Goal: Task Accomplishment & Management: Complete application form

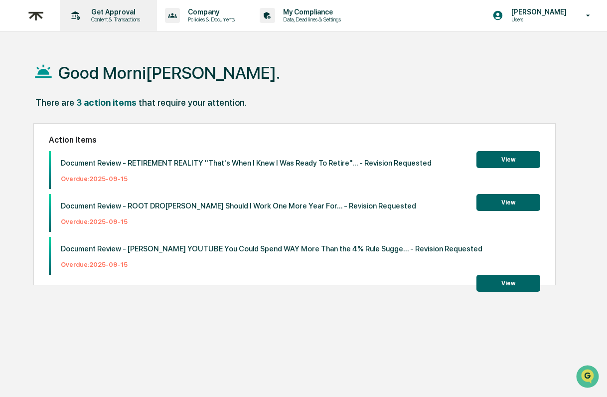
click at [105, 16] on p "Content & Transactions" at bounding box center [114, 19] width 62 height 7
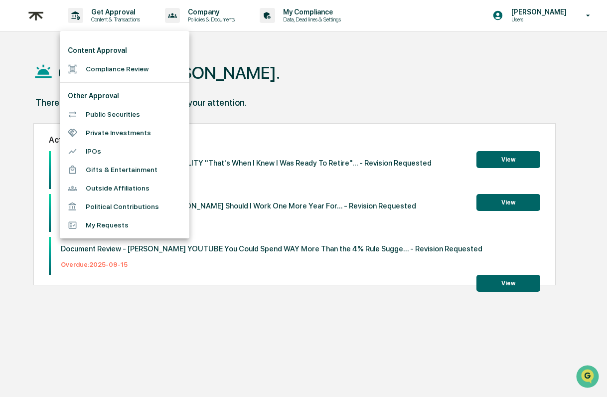
click at [112, 67] on li "Compliance Review" at bounding box center [125, 69] width 130 height 18
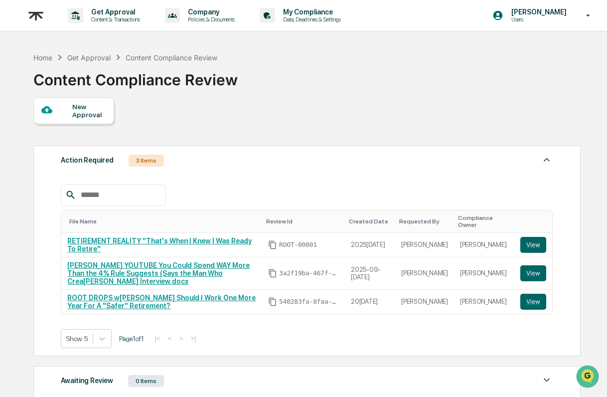
click at [67, 108] on div at bounding box center [56, 110] width 31 height 12
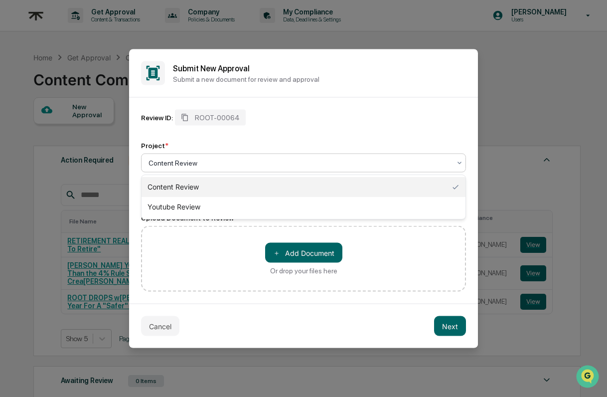
click at [245, 163] on div at bounding box center [300, 163] width 302 height 10
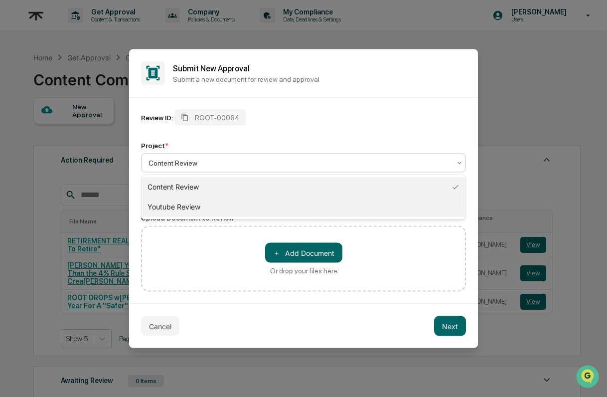
click at [192, 206] on div "Youtube Review" at bounding box center [304, 207] width 324 height 20
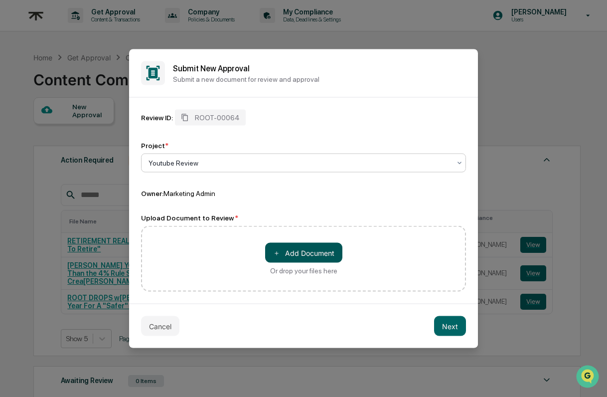
click at [307, 251] on button "＋ Add Document" at bounding box center [303, 253] width 77 height 20
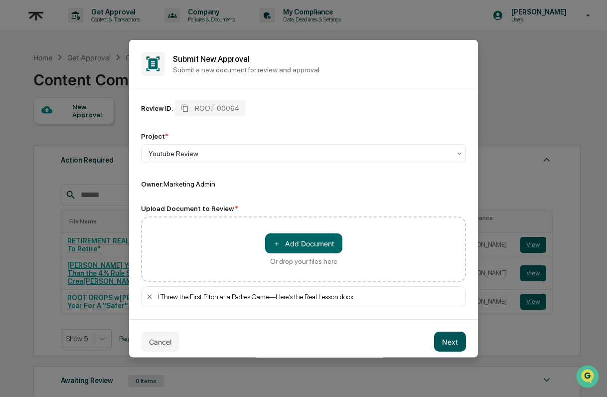
click at [452, 344] on button "Next" at bounding box center [450, 342] width 32 height 20
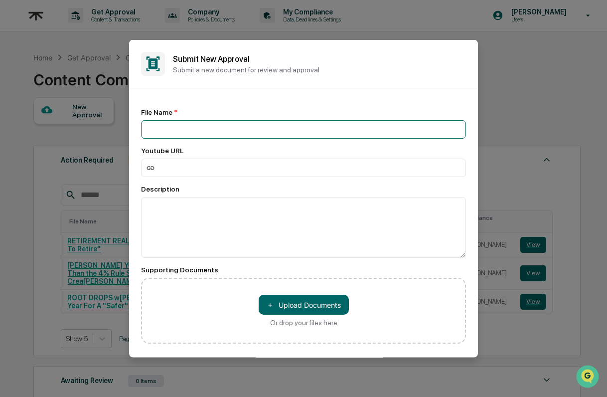
click at [171, 129] on input at bounding box center [303, 129] width 325 height 18
paste input "**********"
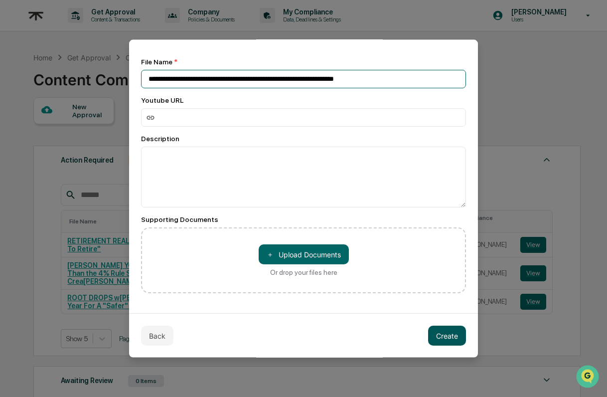
scroll to position [52, 0]
type input "**********"
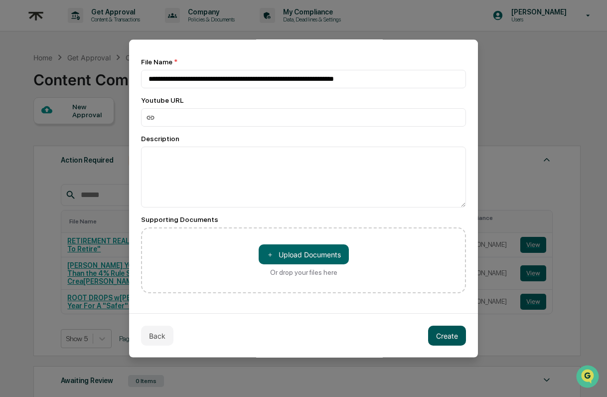
click at [453, 338] on button "Create" at bounding box center [447, 336] width 38 height 20
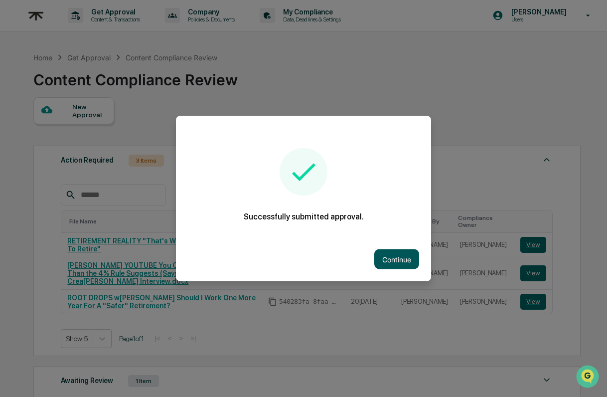
click at [394, 257] on button "Continue" at bounding box center [397, 259] width 45 height 20
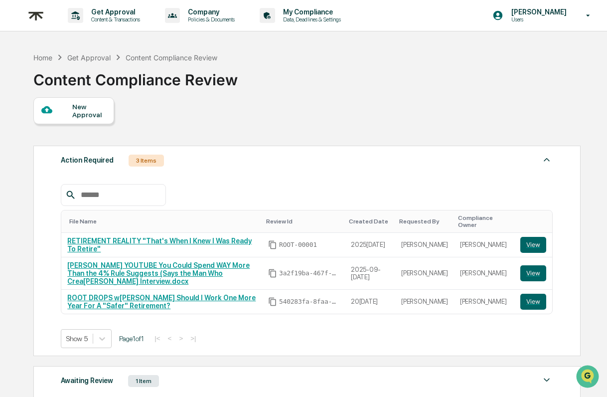
click at [87, 113] on div "New Approval" at bounding box center [88, 111] width 33 height 16
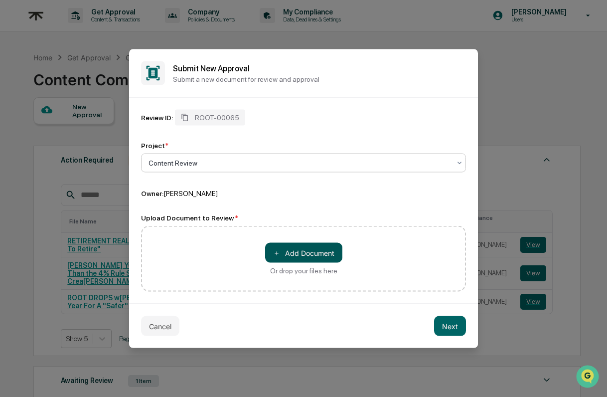
click at [296, 251] on button "＋ Add Document" at bounding box center [303, 253] width 77 height 20
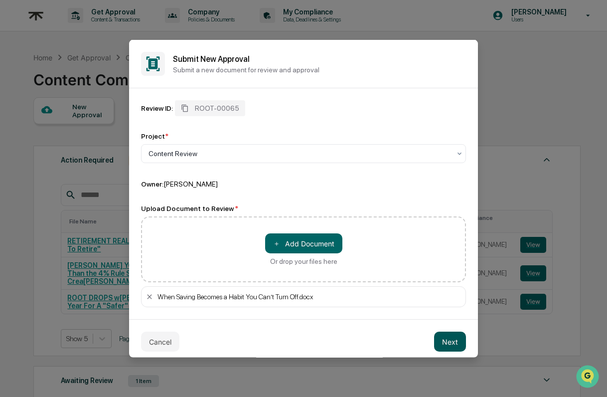
click at [448, 335] on button "Next" at bounding box center [450, 342] width 32 height 20
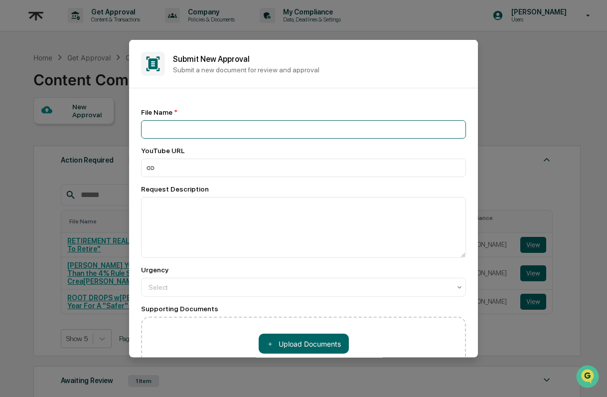
click at [205, 130] on input at bounding box center [303, 129] width 325 height 18
paste input "**********"
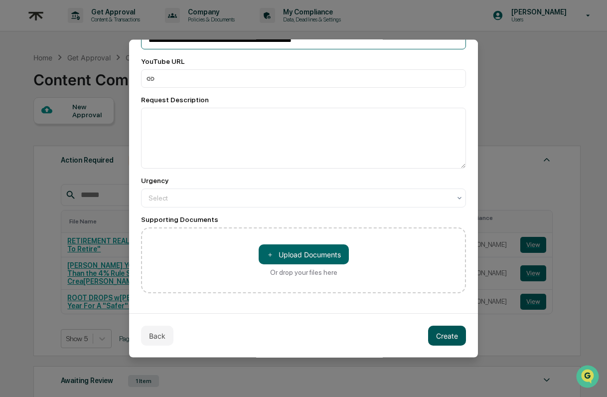
scroll to position [91, 0]
type input "**********"
click at [445, 334] on button "Create" at bounding box center [447, 336] width 38 height 20
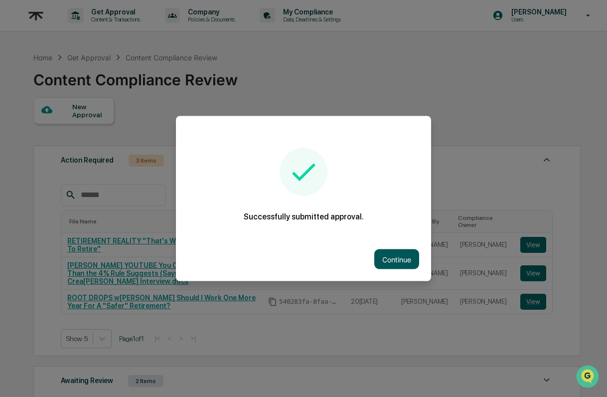
click at [396, 259] on button "Continue" at bounding box center [397, 259] width 45 height 20
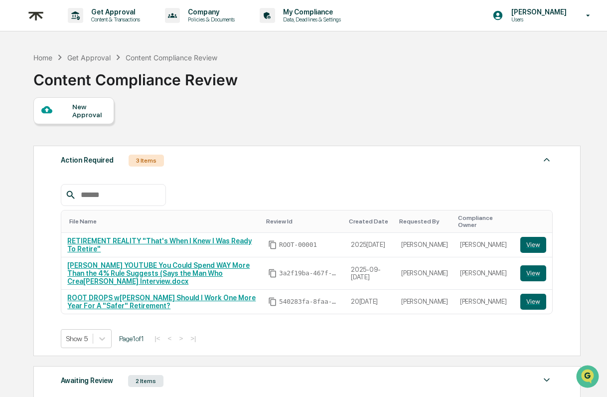
click at [67, 119] on div "New Approval" at bounding box center [73, 110] width 81 height 27
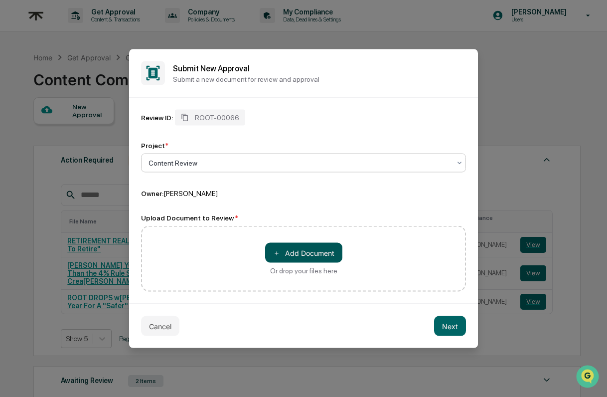
click at [330, 253] on button "＋ Add Document" at bounding box center [303, 253] width 77 height 20
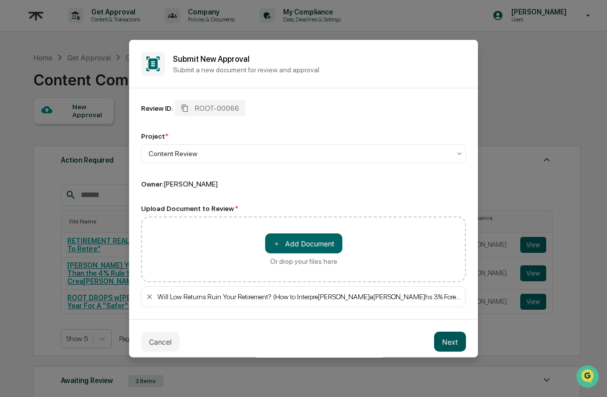
click at [456, 342] on button "Next" at bounding box center [450, 342] width 32 height 20
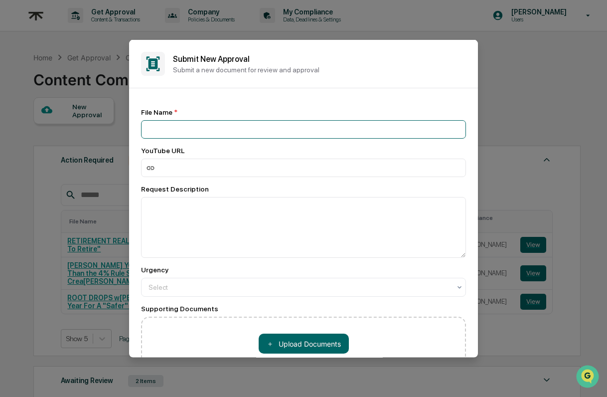
click at [198, 130] on input at bounding box center [303, 129] width 325 height 18
paste input "**********"
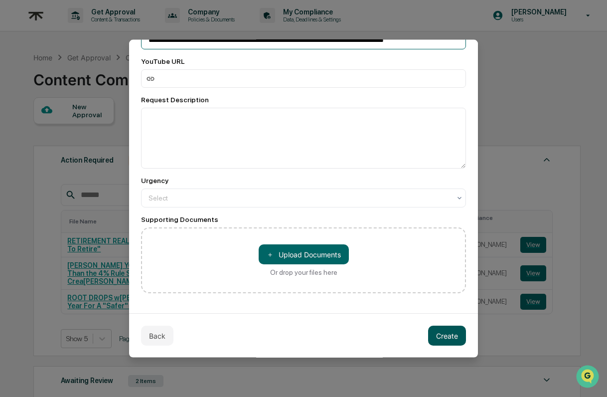
type input "**********"
click at [455, 340] on button "Create" at bounding box center [447, 336] width 38 height 20
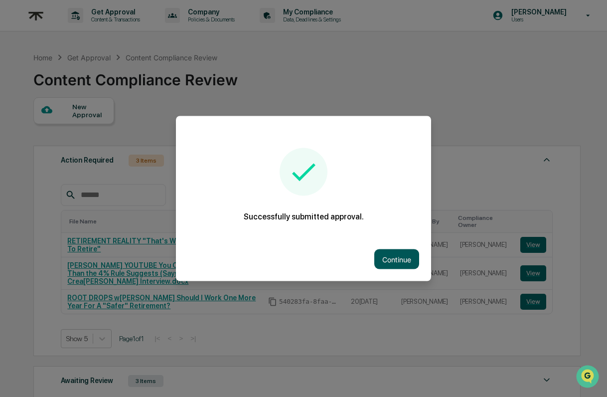
click at [393, 260] on button "Continue" at bounding box center [397, 259] width 45 height 20
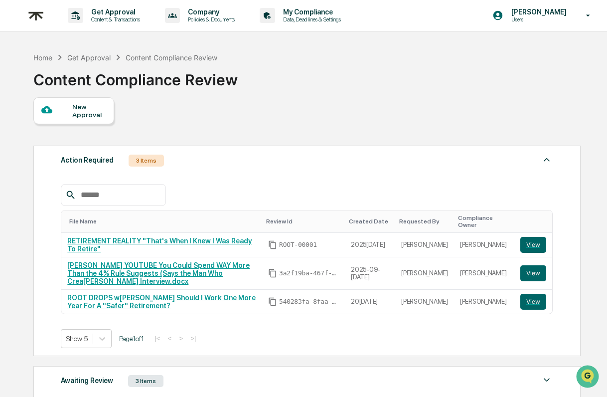
click at [376, 137] on div "New Approval Action Required 3 Items File Name Review Id Created Date Requested…" at bounding box center [306, 291] width 547 height 388
